Goal: Find specific page/section: Find specific page/section

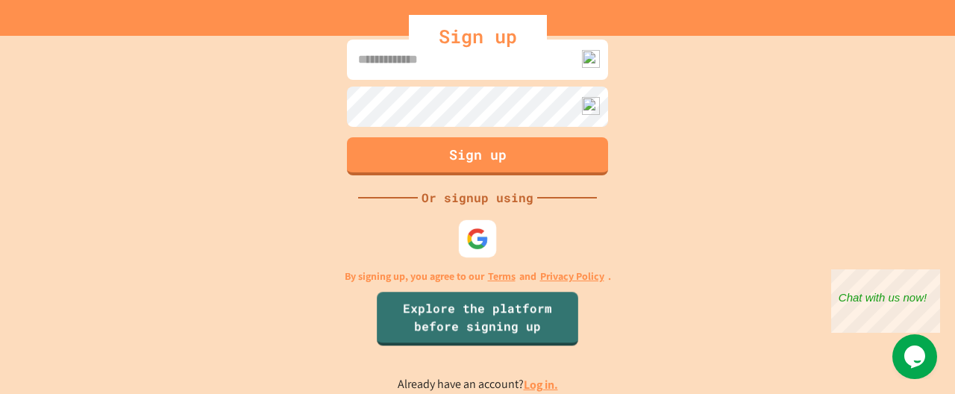
click at [482, 233] on img at bounding box center [477, 239] width 22 height 22
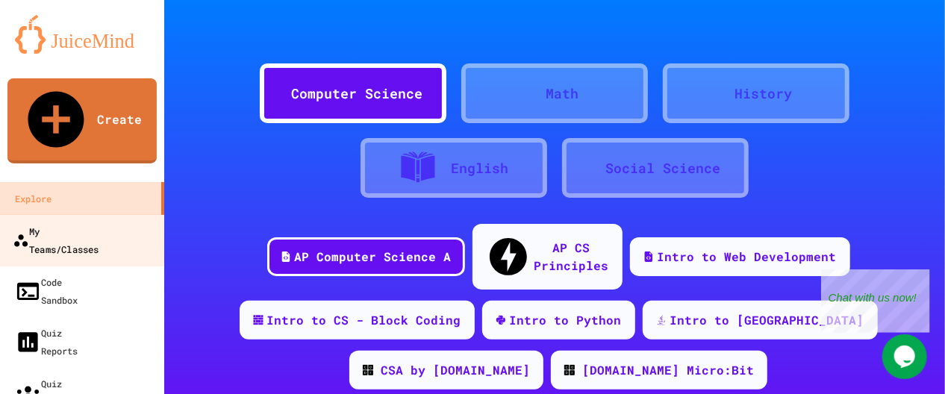
click at [91, 222] on div "My Teams/Classes" at bounding box center [56, 240] width 86 height 37
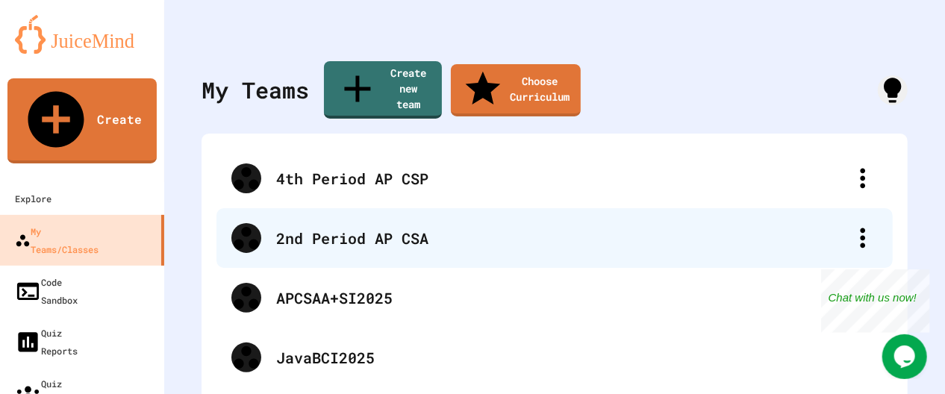
click at [333, 237] on div "2nd Period AP CSA" at bounding box center [554, 238] width 676 height 60
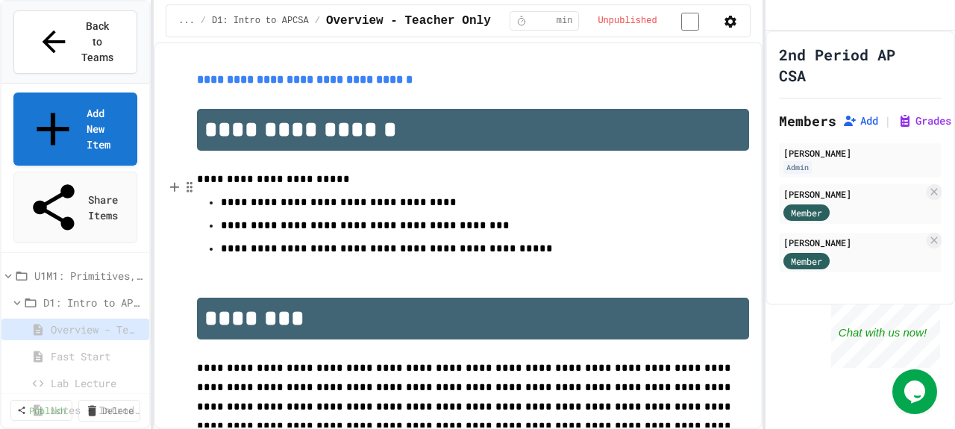
click at [90, 322] on span "Overview - Teacher Only" at bounding box center [93, 330] width 84 height 16
click at [86, 348] on span "Fast Start" at bounding box center [93, 356] width 84 height 16
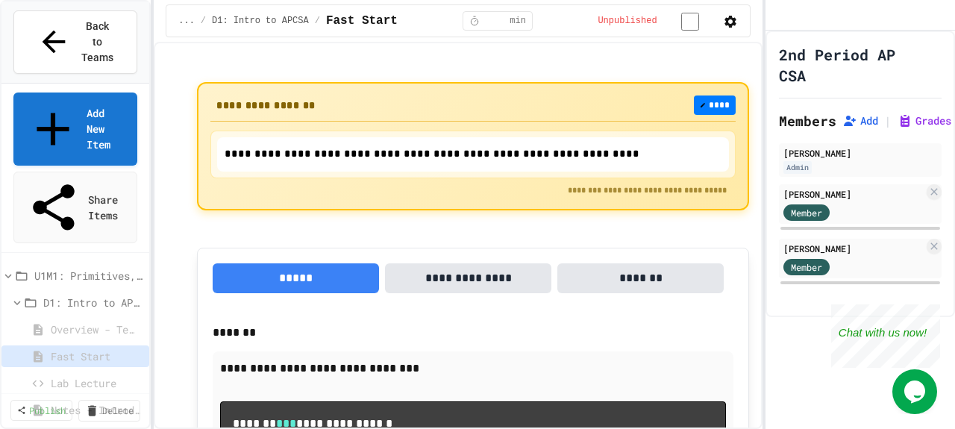
click at [90, 322] on span "Overview - Teacher Only" at bounding box center [93, 330] width 84 height 16
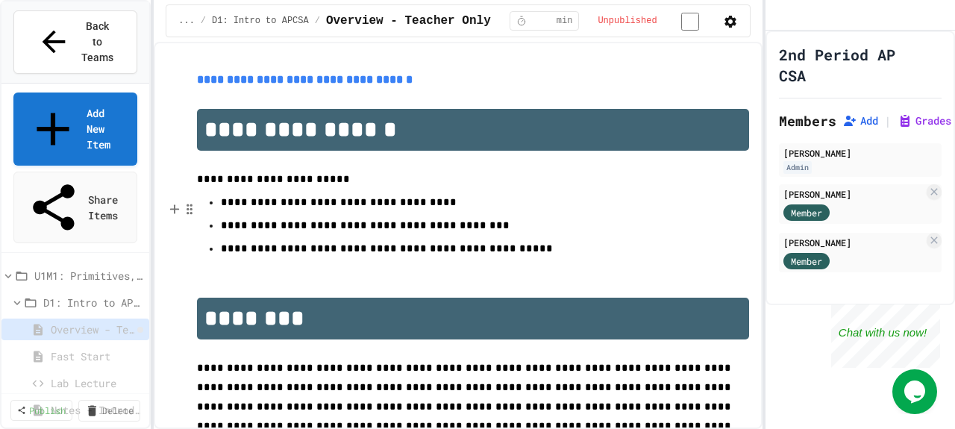
click at [140, 330] on icon at bounding box center [140, 330] width 0 height 0
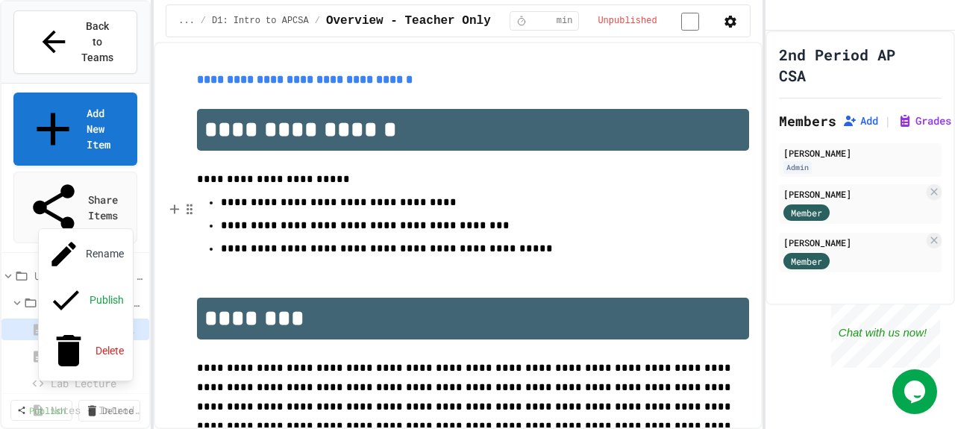
click at [57, 192] on div at bounding box center [477, 214] width 955 height 429
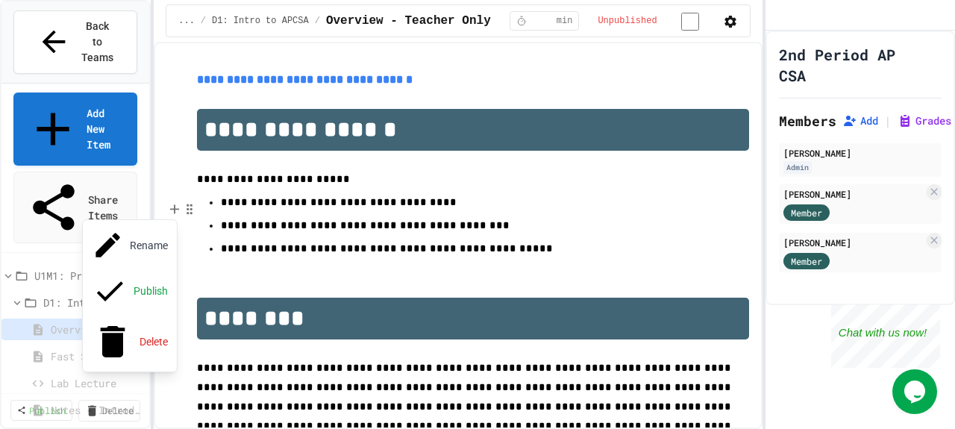
click at [58, 226] on div at bounding box center [477, 214] width 955 height 429
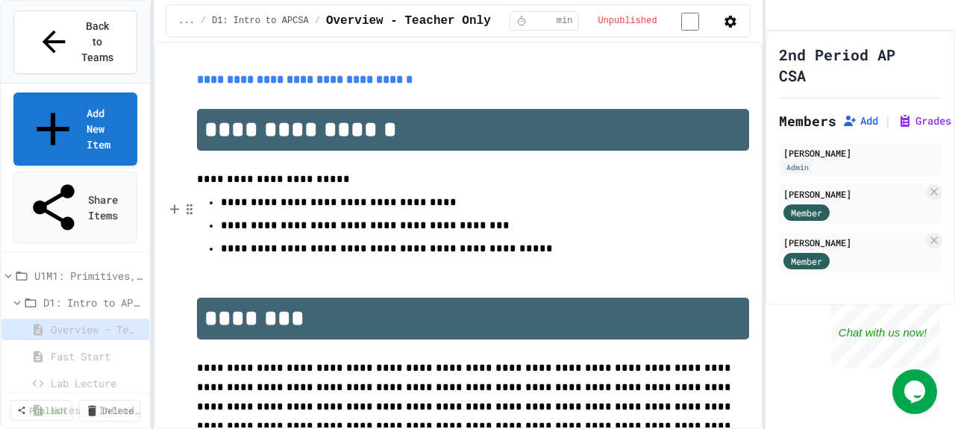
click at [140, 330] on icon at bounding box center [140, 330] width 0 height 0
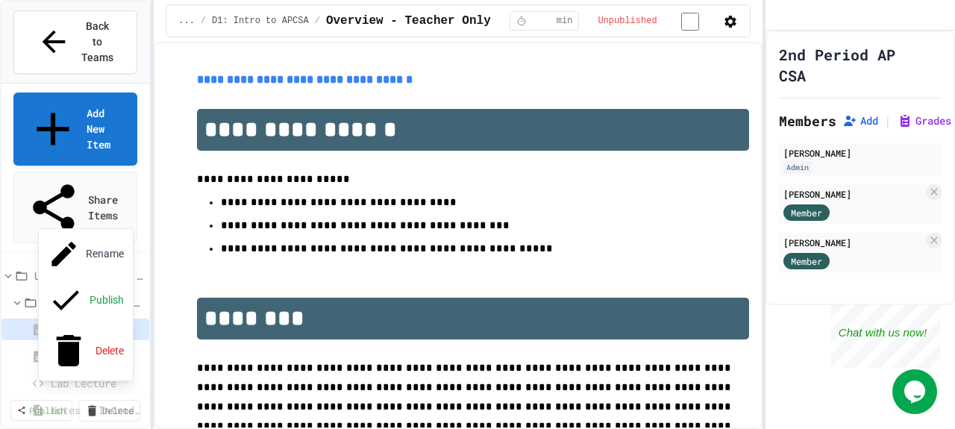
click at [81, 219] on div at bounding box center [477, 214] width 955 height 429
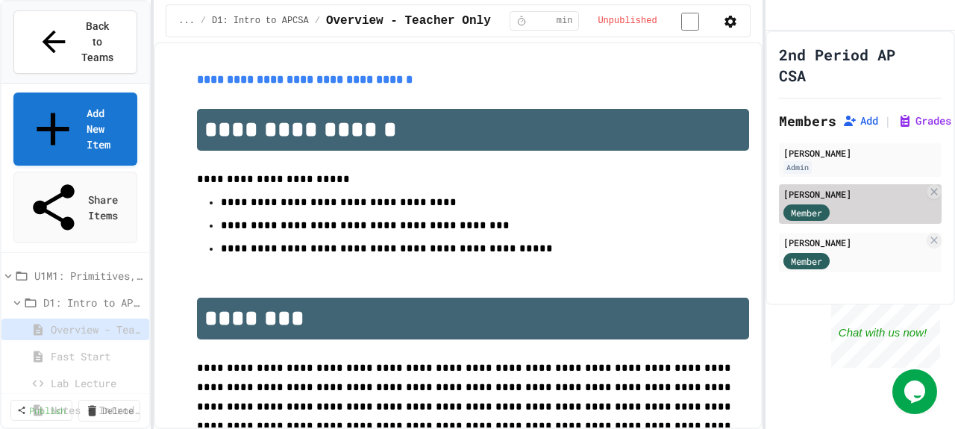
click at [801, 201] on div "[PERSON_NAME]" at bounding box center [854, 193] width 140 height 13
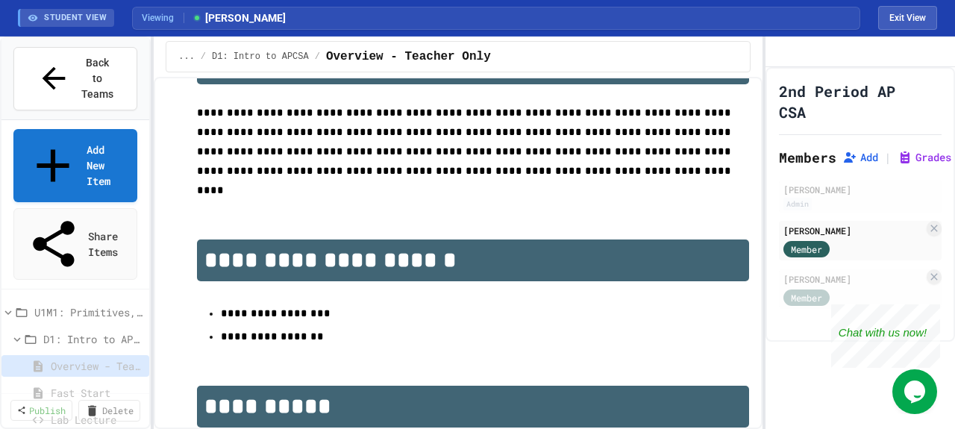
scroll to position [290, 0]
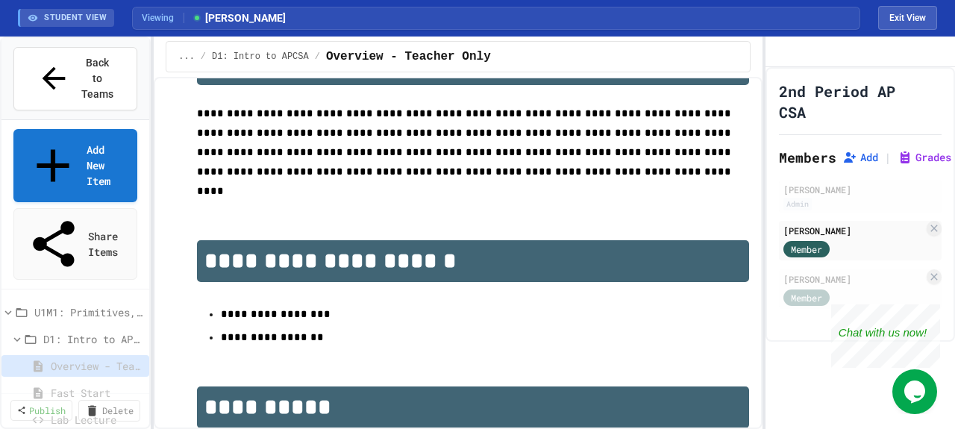
click at [90, 385] on span "Fast Start" at bounding box center [93, 393] width 84 height 16
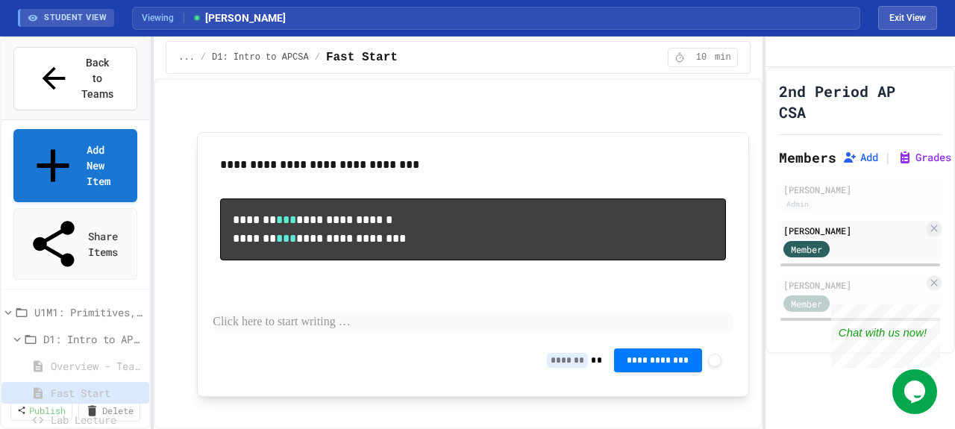
click at [313, 315] on div "**********" at bounding box center [473, 244] width 520 height 192
click at [303, 327] on p at bounding box center [473, 322] width 520 height 19
click at [84, 358] on span "Overview - Teacher Only" at bounding box center [93, 366] width 84 height 16
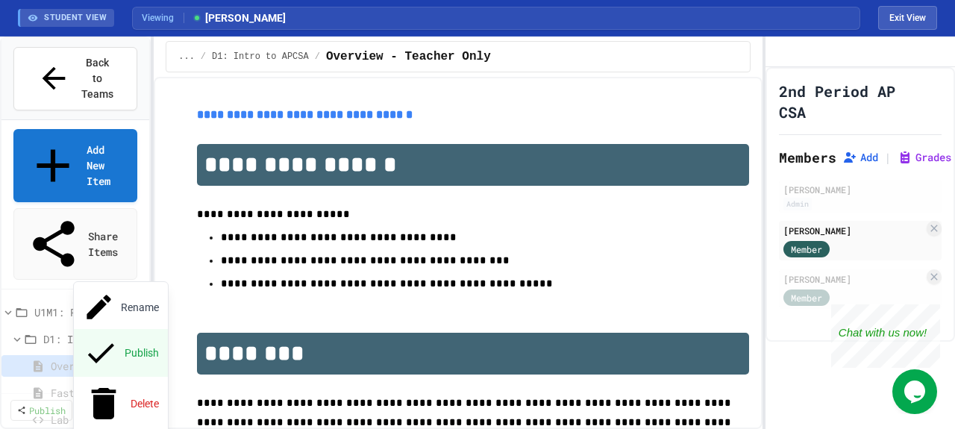
click at [107, 329] on button "Publish" at bounding box center [121, 353] width 94 height 48
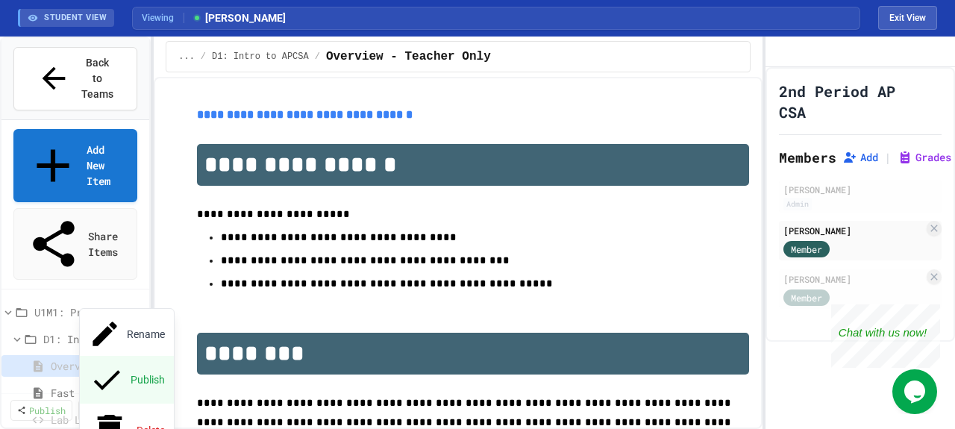
click at [103, 356] on button "Publish" at bounding box center [127, 380] width 94 height 48
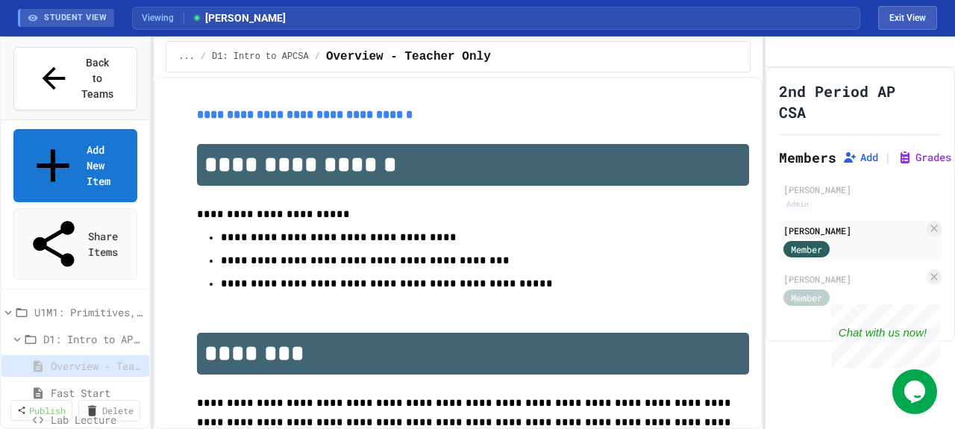
click at [78, 393] on span "Lab Lecture" at bounding box center [94, 420] width 87 height 16
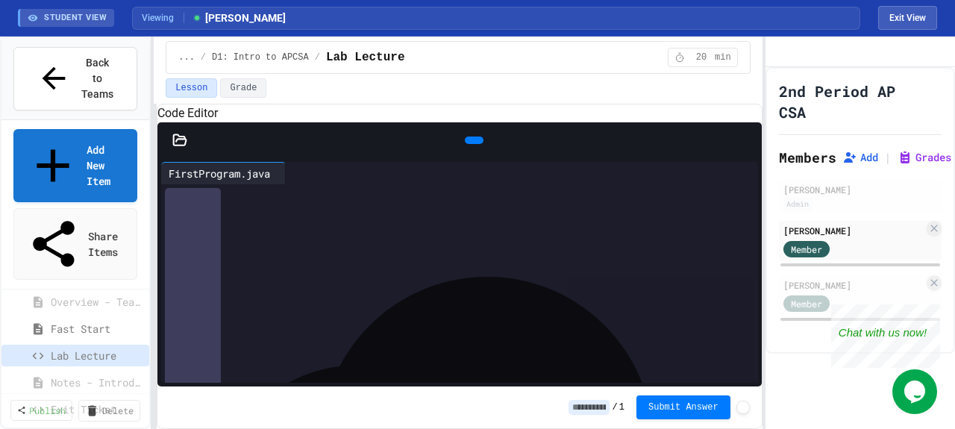
scroll to position [96, 0]
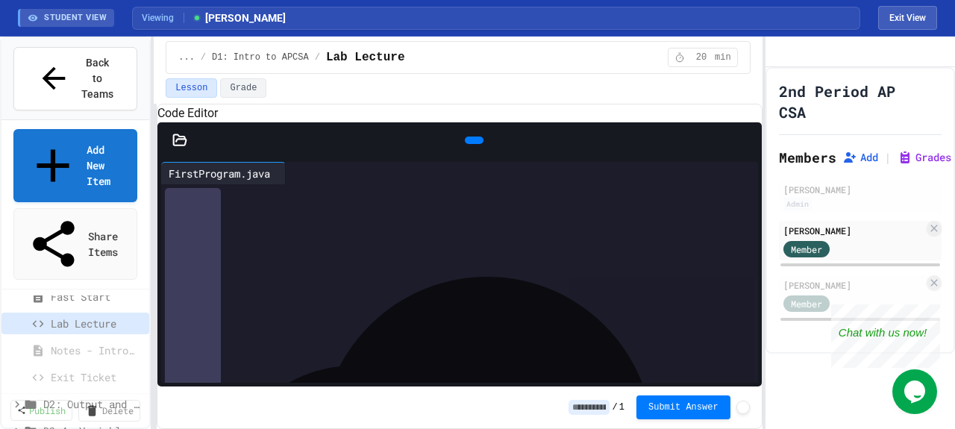
click at [92, 343] on span "Notes - Introduction to Java Programming" at bounding box center [93, 351] width 84 height 16
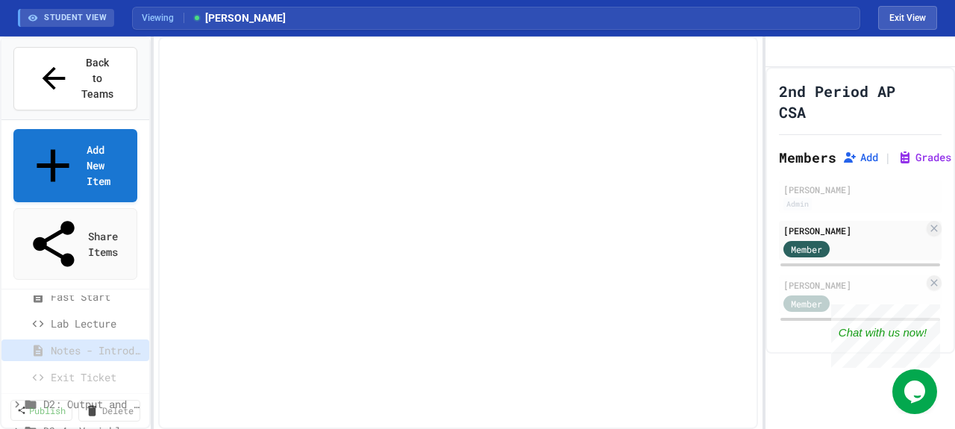
click at [92, 343] on span "Notes - Introduction to Java Programming" at bounding box center [96, 351] width 90 height 16
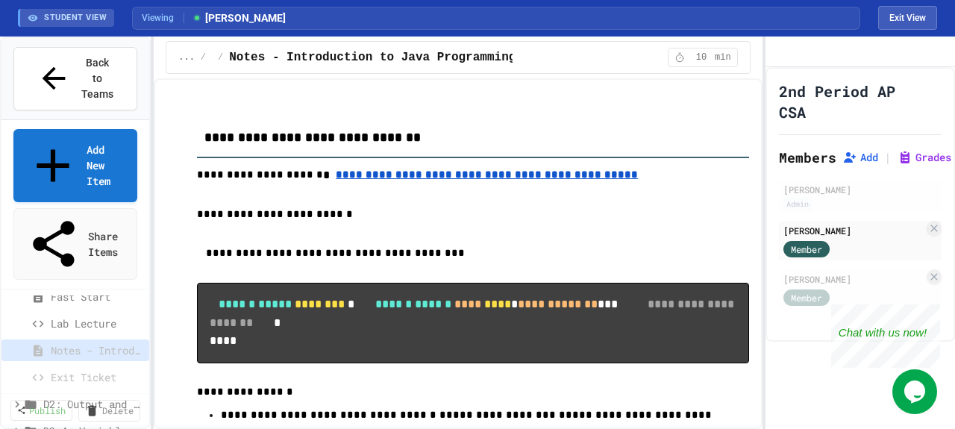
click at [54, 313] on div "Lab Lecture" at bounding box center [75, 326] width 148 height 27
click at [55, 316] on span "Lab Lecture" at bounding box center [94, 324] width 87 height 16
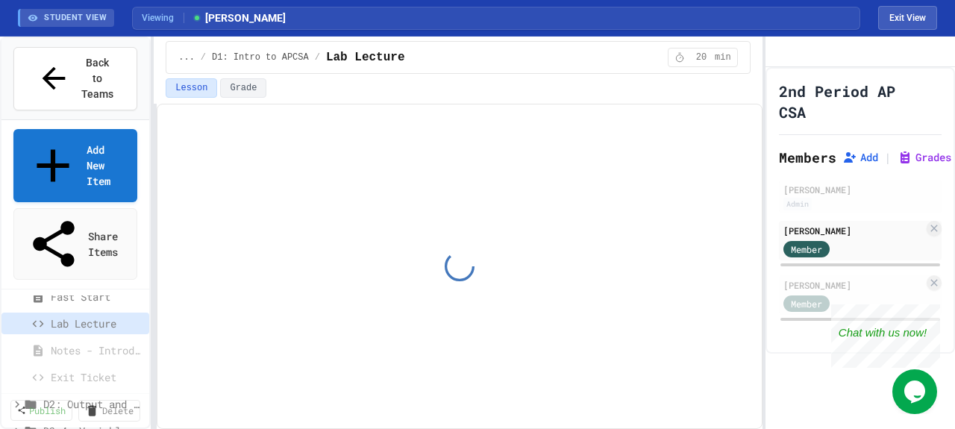
click at [67, 343] on span "Notes - Introduction to Java Programming" at bounding box center [96, 351] width 90 height 16
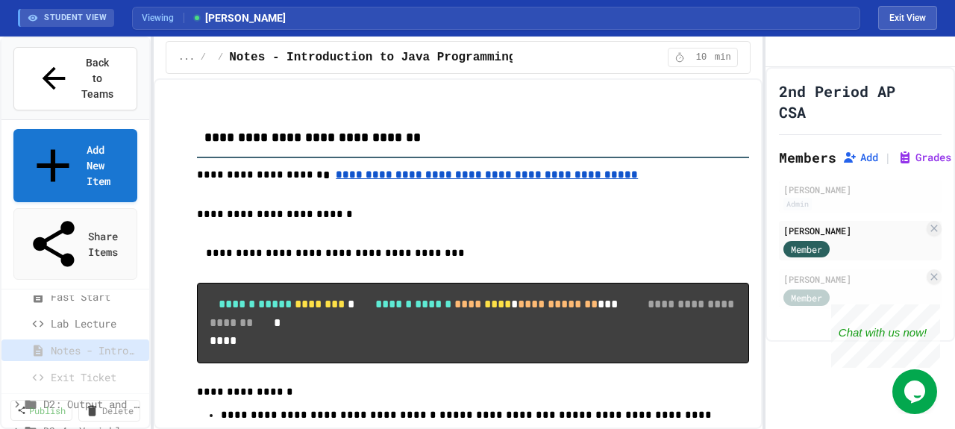
click at [88, 343] on span "Notes - Introduction to Java Programming" at bounding box center [93, 351] width 84 height 16
click at [76, 369] on span "Exit Ticket" at bounding box center [93, 377] width 84 height 16
